Goal: Information Seeking & Learning: Check status

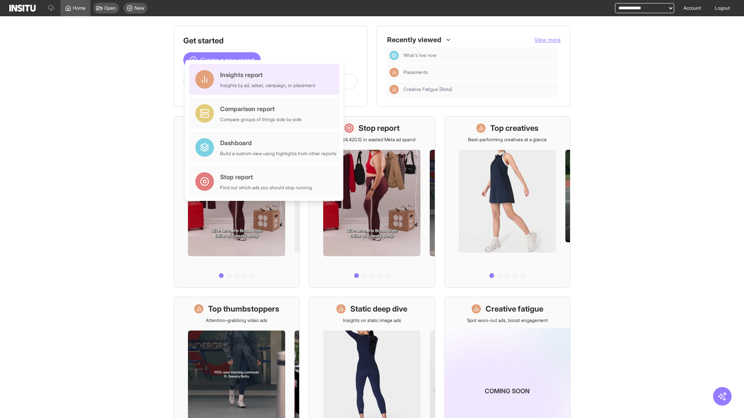
click at [266, 79] on div "Insights report Insights by ad, adset, campaign, or placement" at bounding box center [267, 79] width 95 height 19
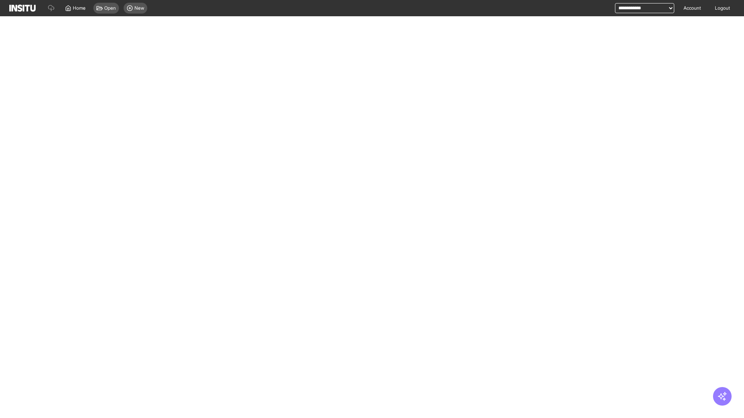
select select "**"
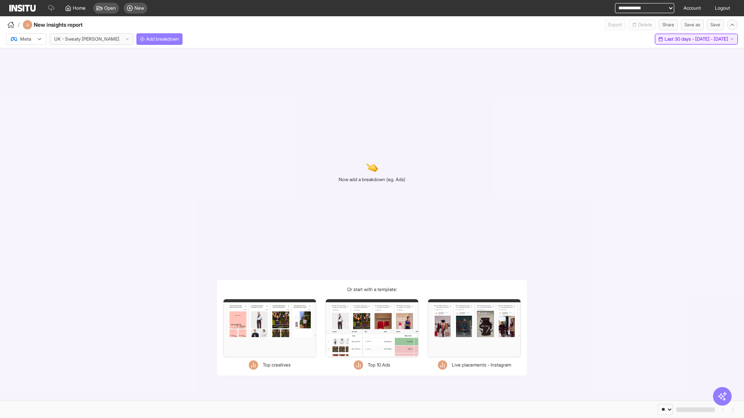
click at [681, 39] on span "Last 30 days - [DATE] - [DATE]" at bounding box center [696, 39] width 64 height 6
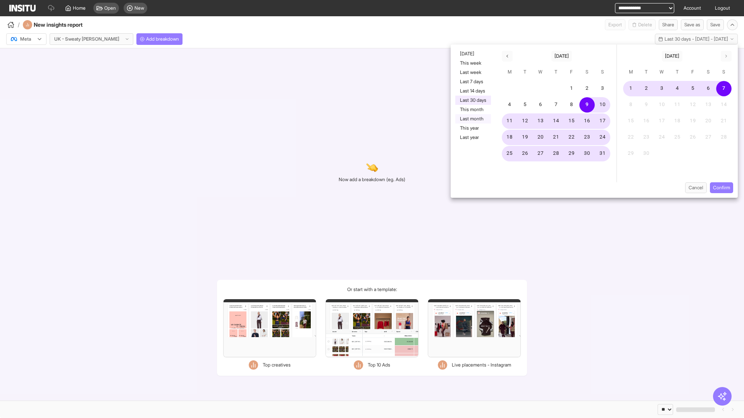
click at [472, 119] on button "Last month" at bounding box center [473, 118] width 36 height 9
